Goal: Complete application form

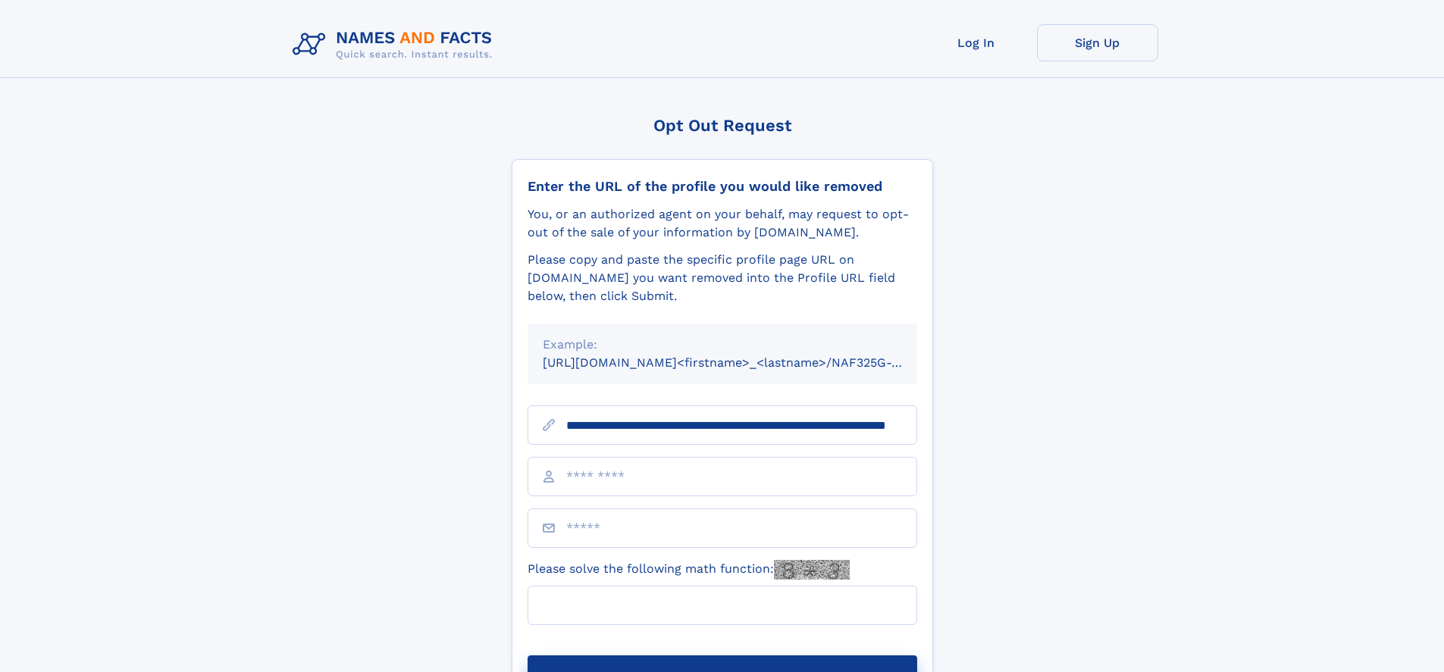
scroll to position [0, 143]
type input "**********"
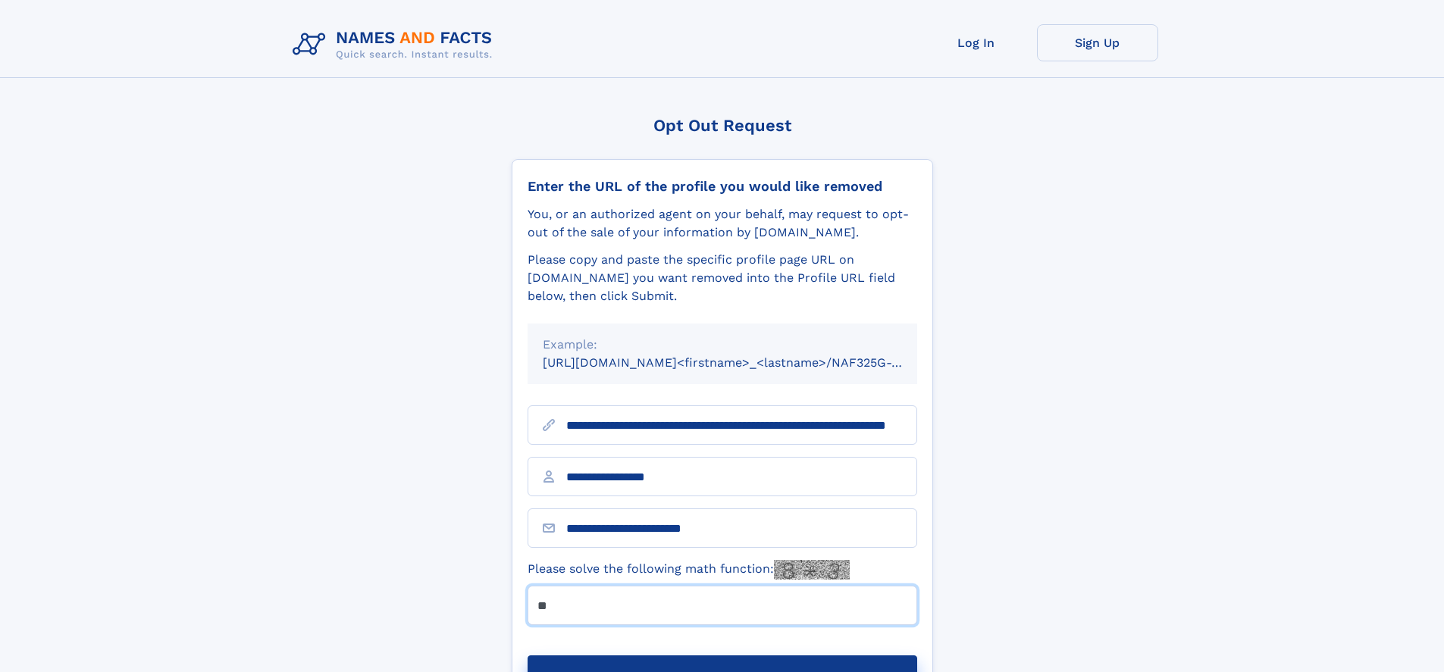
type input "**"
click at [722, 656] on button "Submit Opt Out Request" at bounding box center [723, 680] width 390 height 49
